Goal: Task Accomplishment & Management: Complete application form

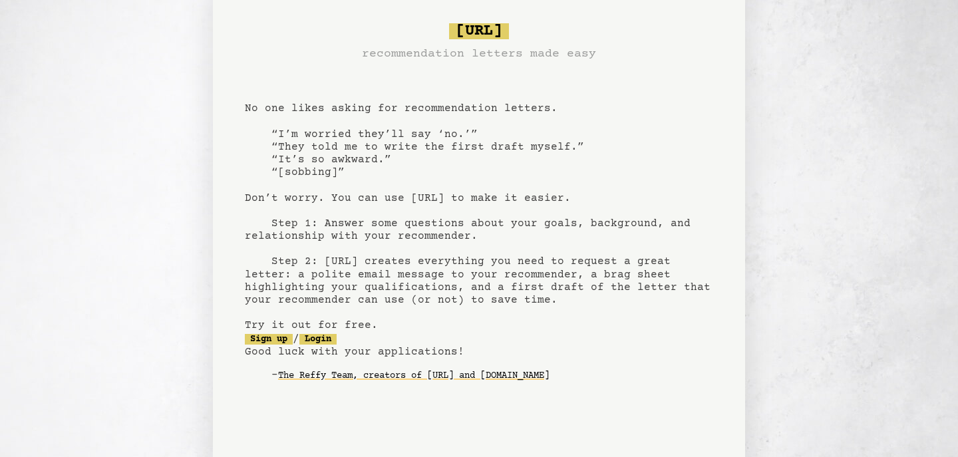
scroll to position [23, 0]
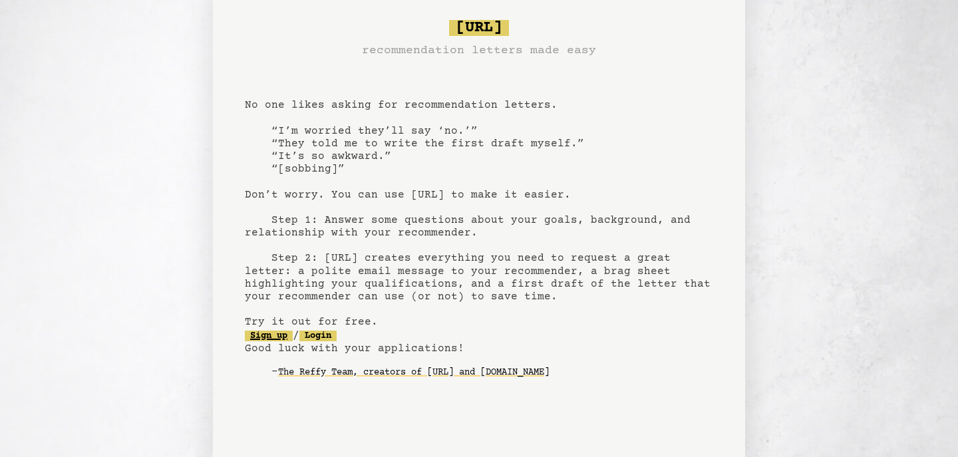
click at [269, 335] on link "Sign up" at bounding box center [269, 336] width 48 height 11
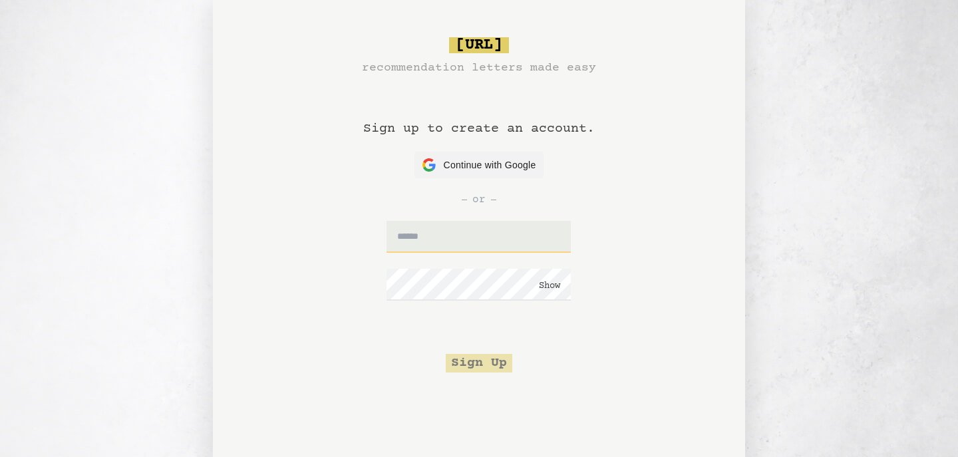
click at [425, 251] on input "text" at bounding box center [479, 237] width 184 height 32
click at [467, 158] on span "Continue with Google" at bounding box center [490, 165] width 93 height 14
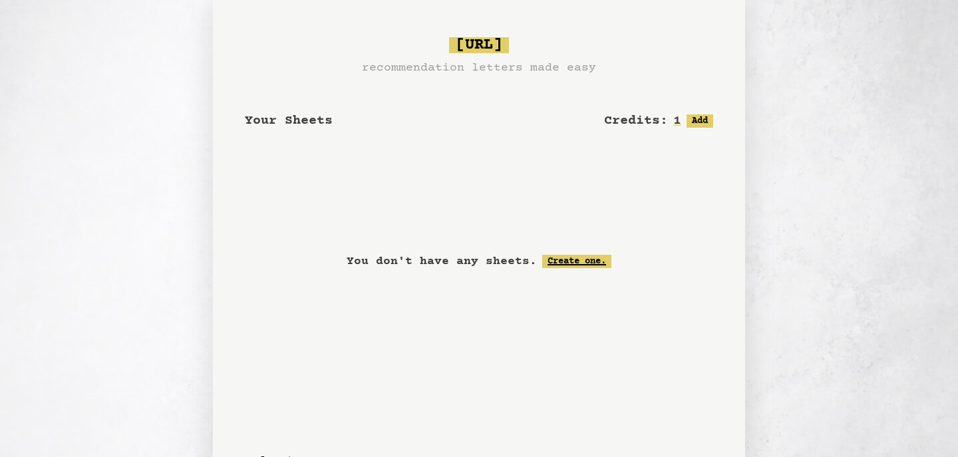
click at [551, 262] on link "Create one." at bounding box center [576, 261] width 69 height 13
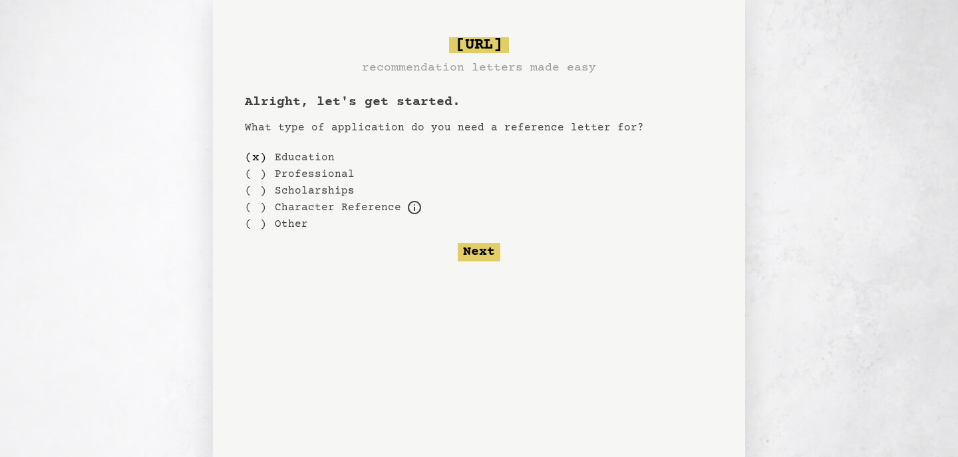
click at [298, 155] on label "Education" at bounding box center [305, 158] width 60 height 16
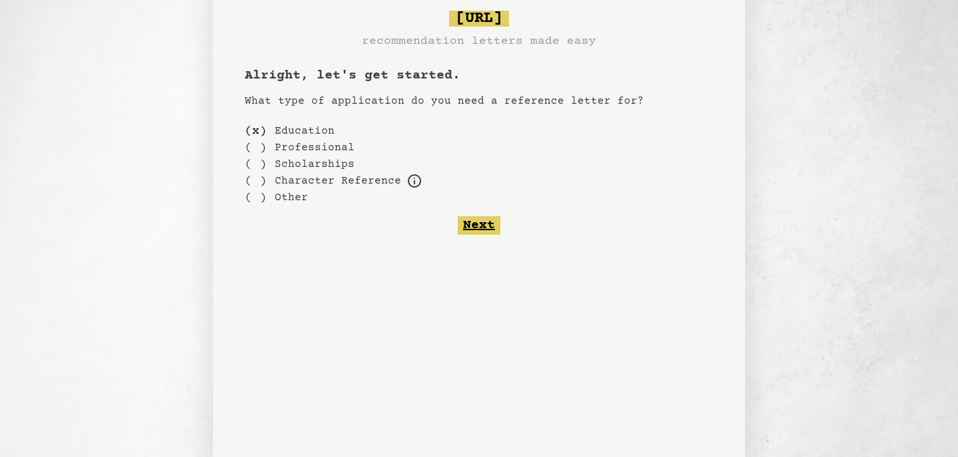
click at [492, 224] on button "Next" at bounding box center [479, 225] width 43 height 19
